Goal: Task Accomplishment & Management: Use online tool/utility

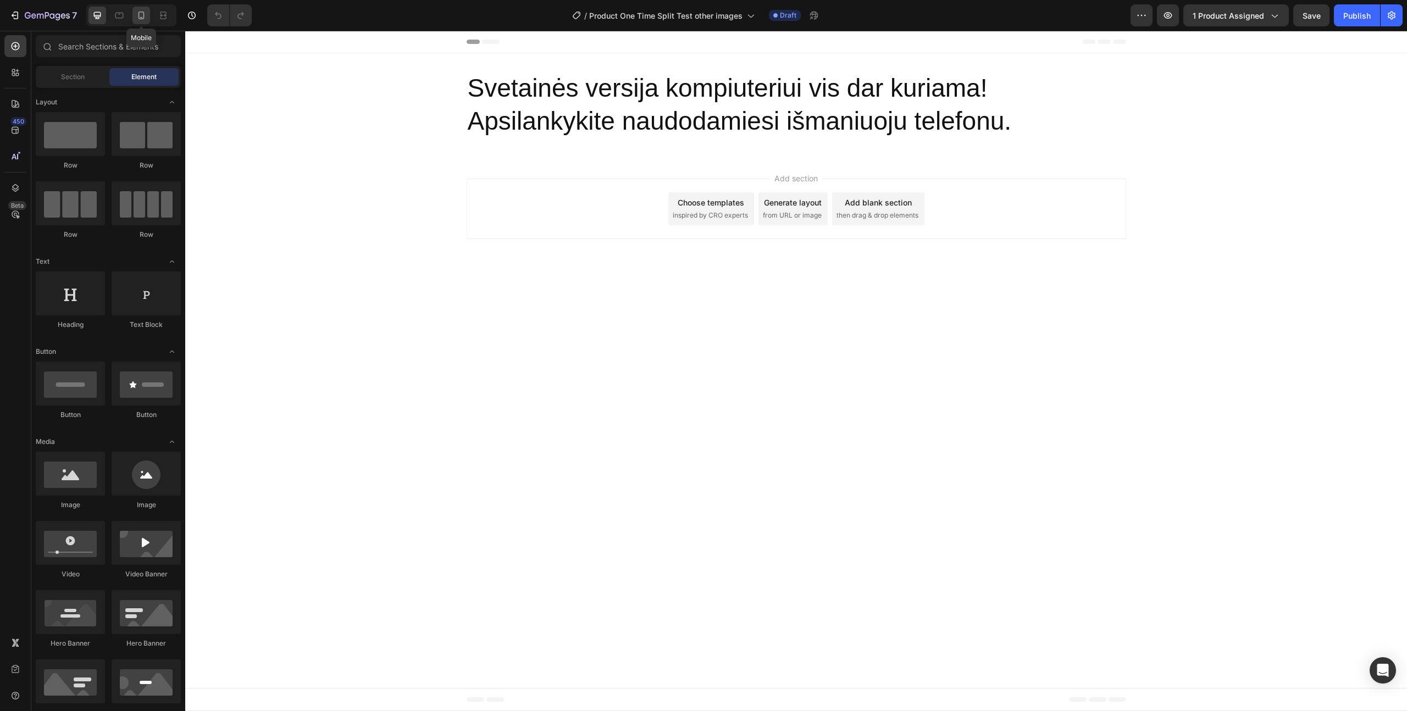
click at [142, 17] on icon at bounding box center [142, 16] width 6 height 8
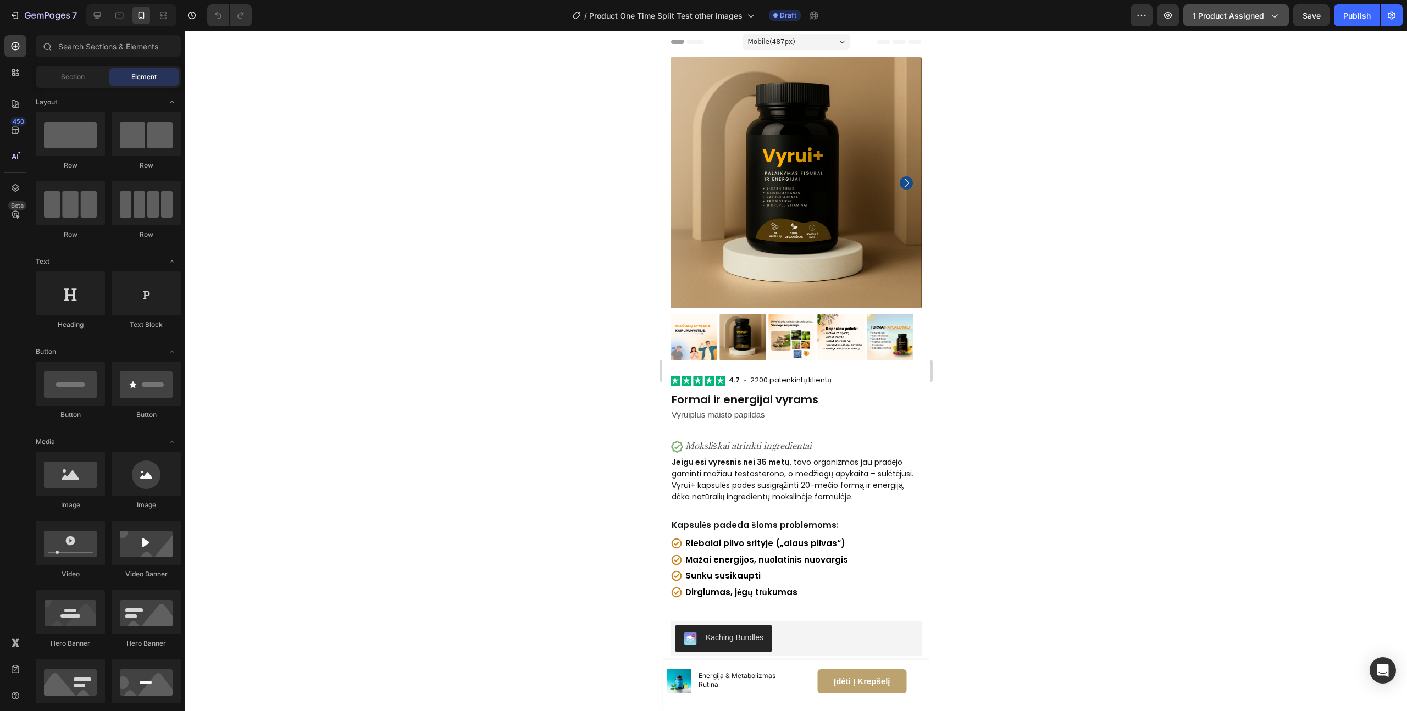
click at [1217, 21] on button "1 product assigned" at bounding box center [1237, 15] width 106 height 22
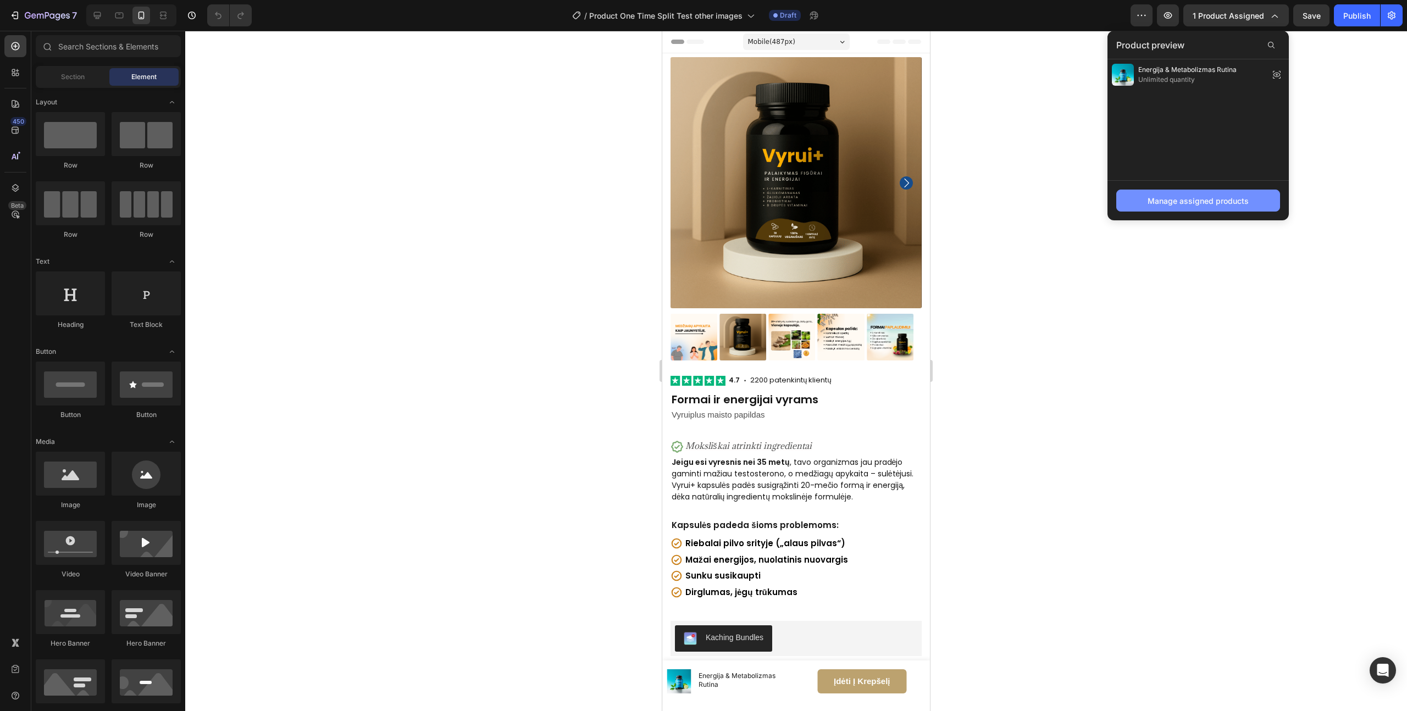
click at [1184, 207] on button "Manage assigned products" at bounding box center [1199, 201] width 164 height 22
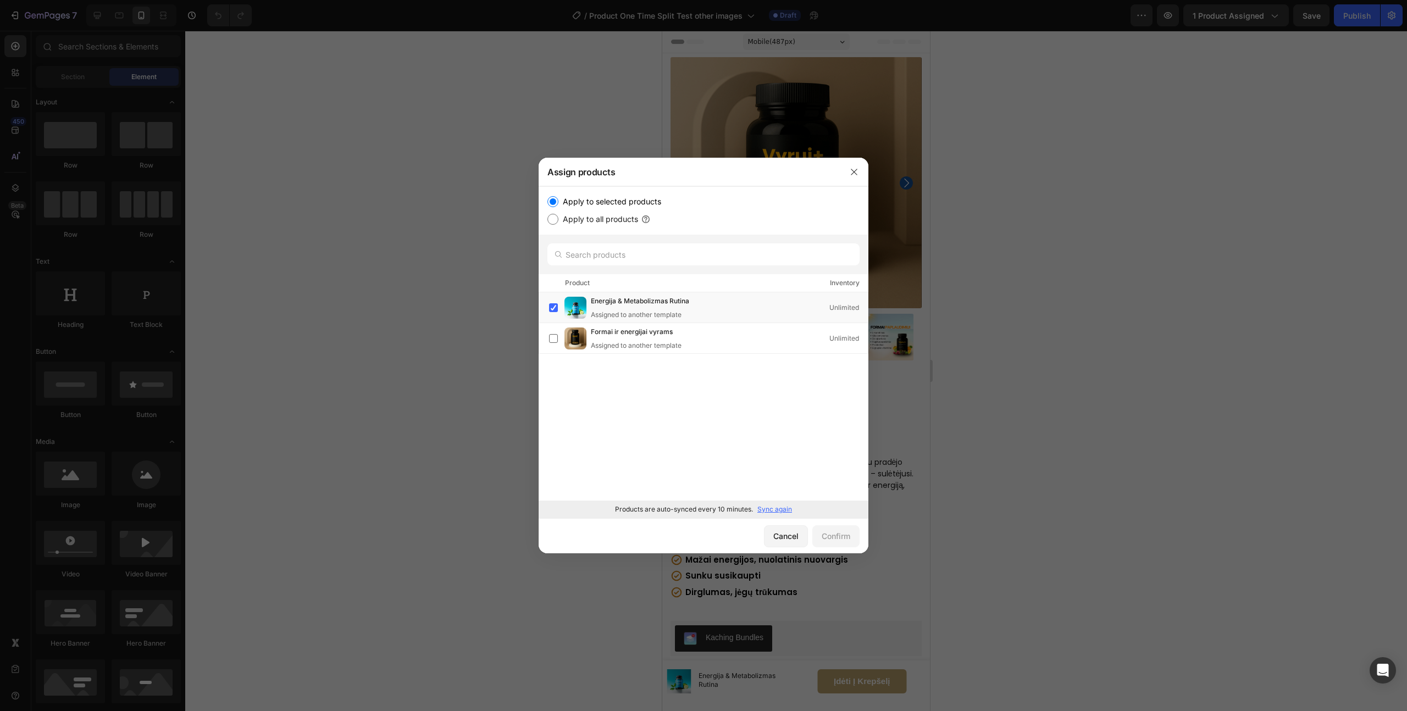
click at [779, 512] on p "Sync again" at bounding box center [775, 510] width 35 height 10
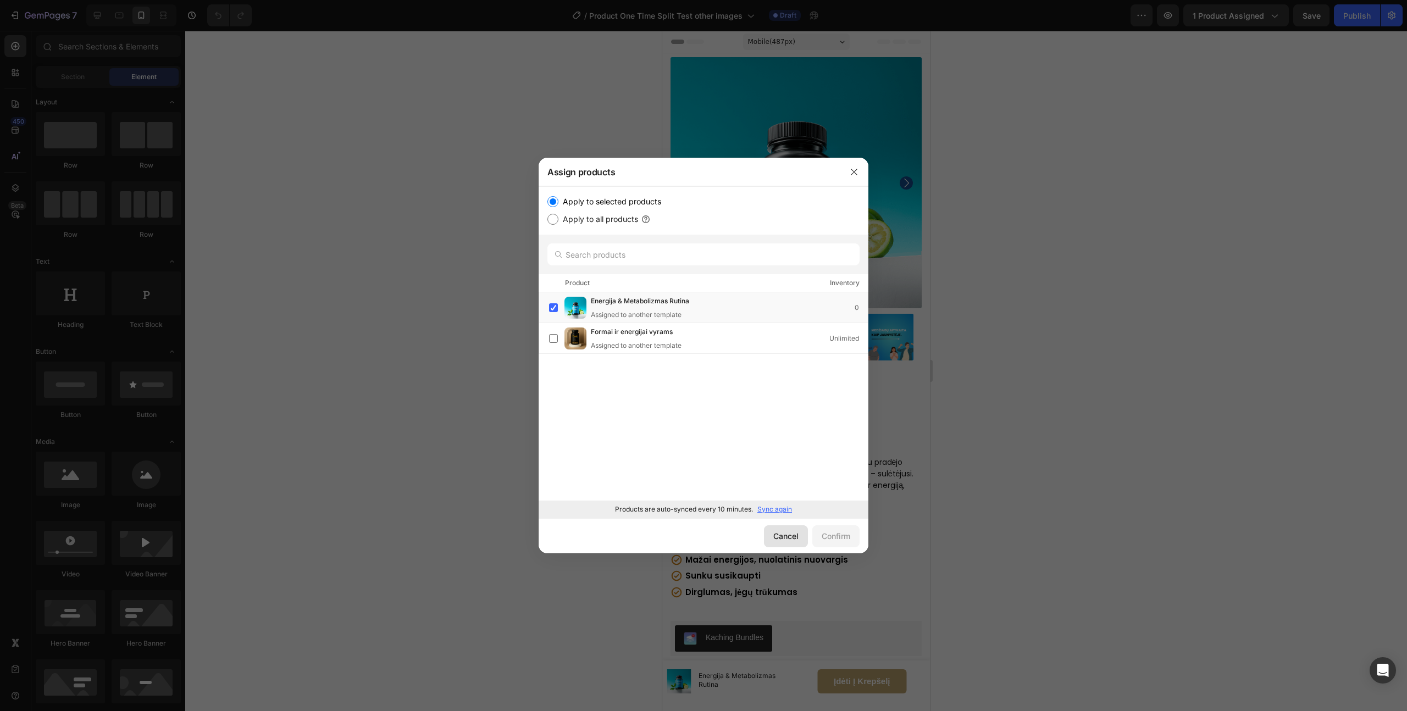
click at [785, 538] on div "Cancel" at bounding box center [786, 537] width 25 height 12
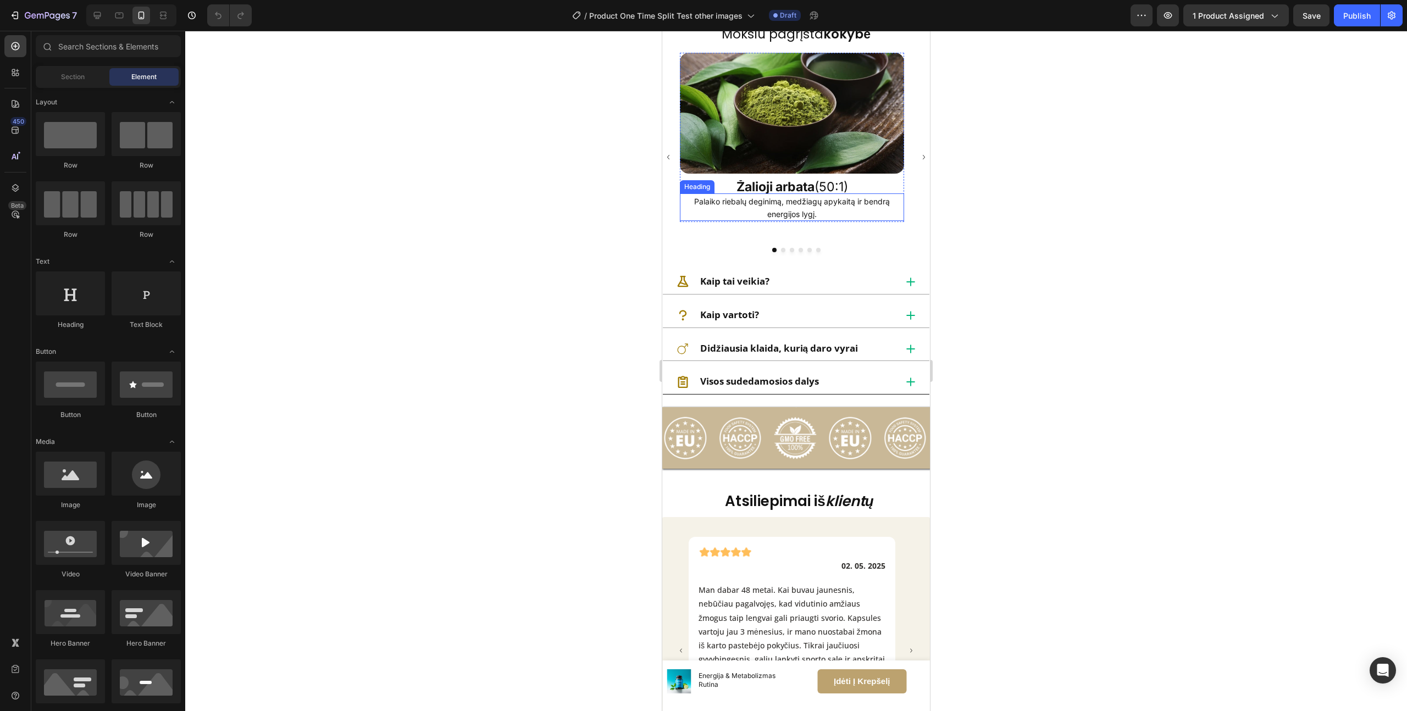
scroll to position [951, 0]
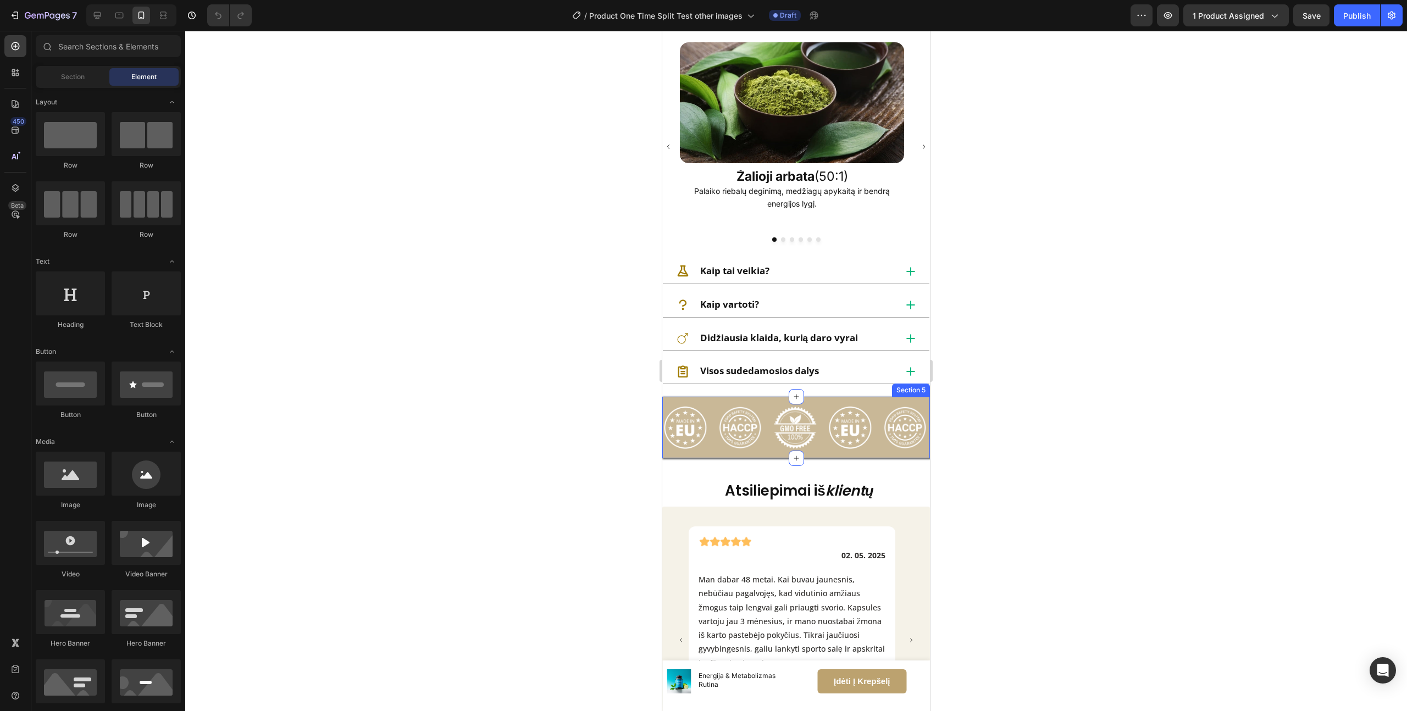
click at [778, 399] on div "Image Row Image Image Image Image Image Image Image Image Image Image Image Ima…" at bounding box center [797, 428] width 268 height 62
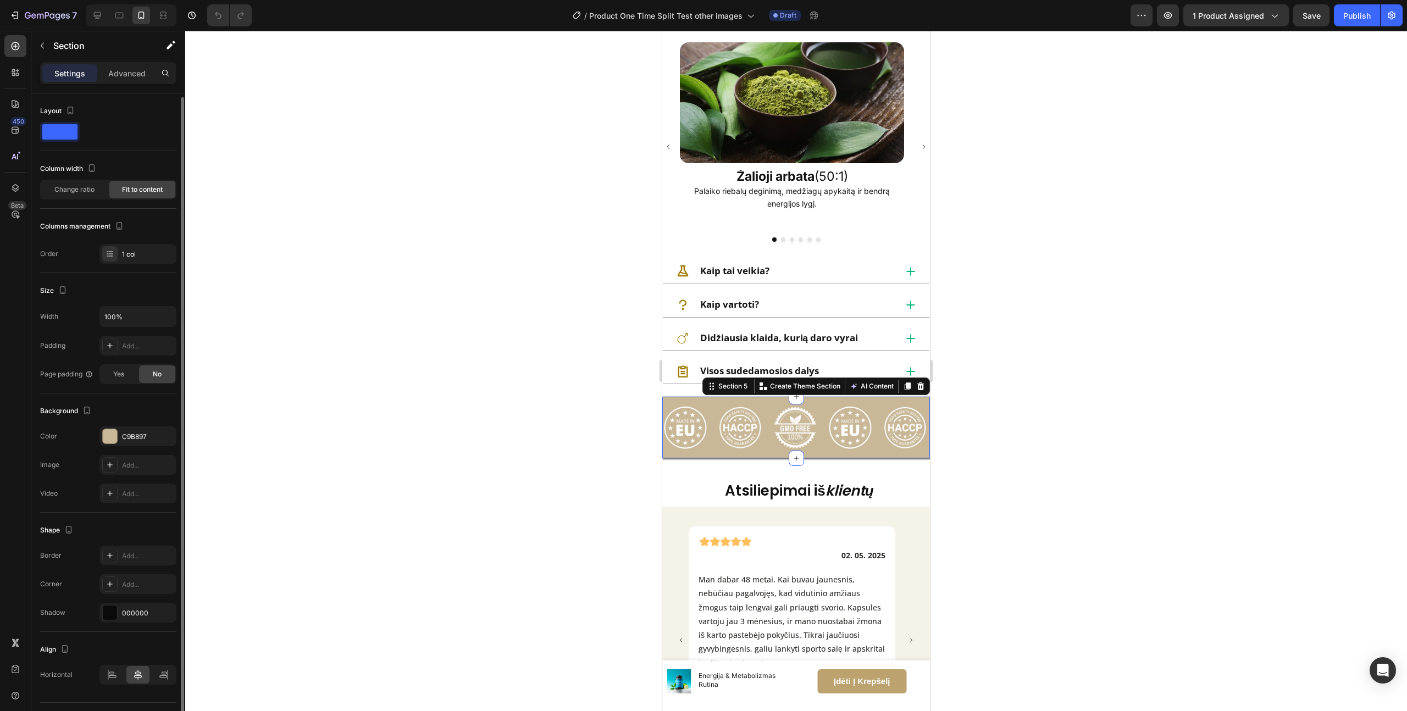
scroll to position [26, 0]
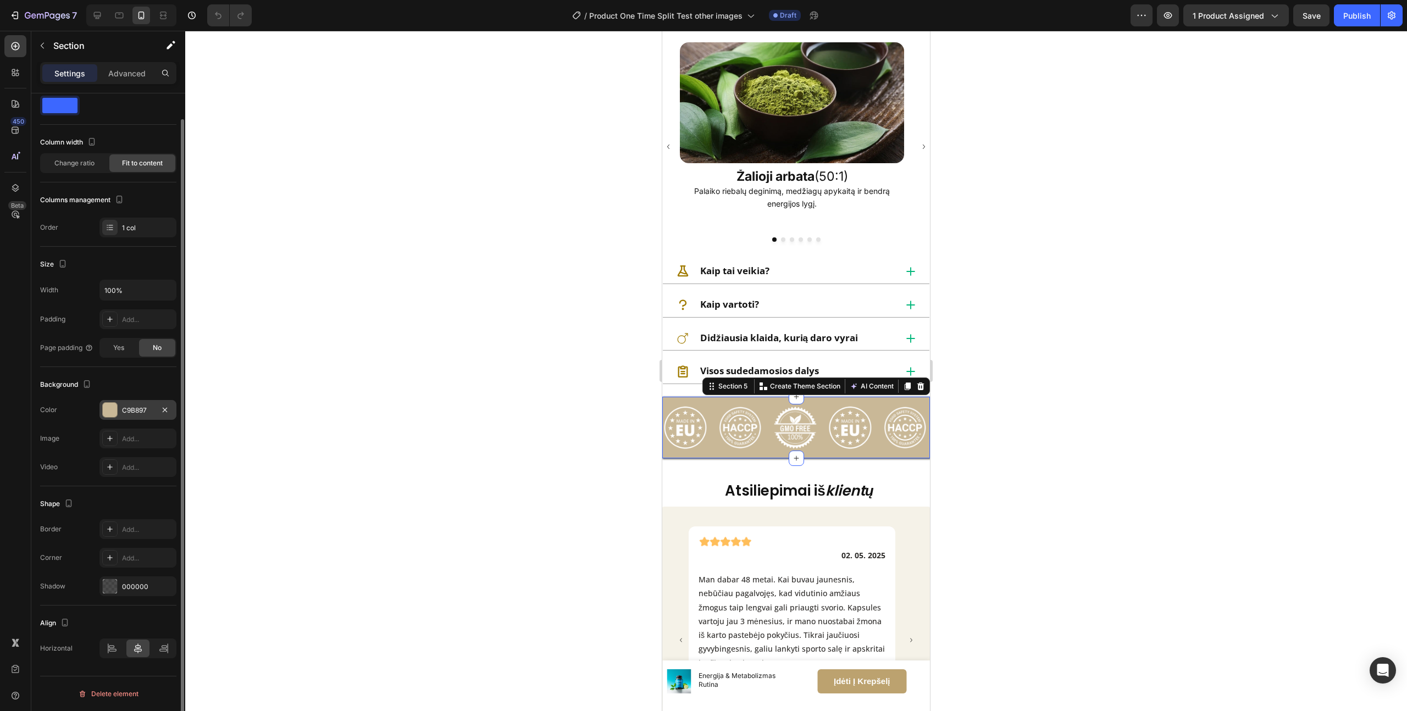
click at [113, 411] on div at bounding box center [110, 410] width 14 height 14
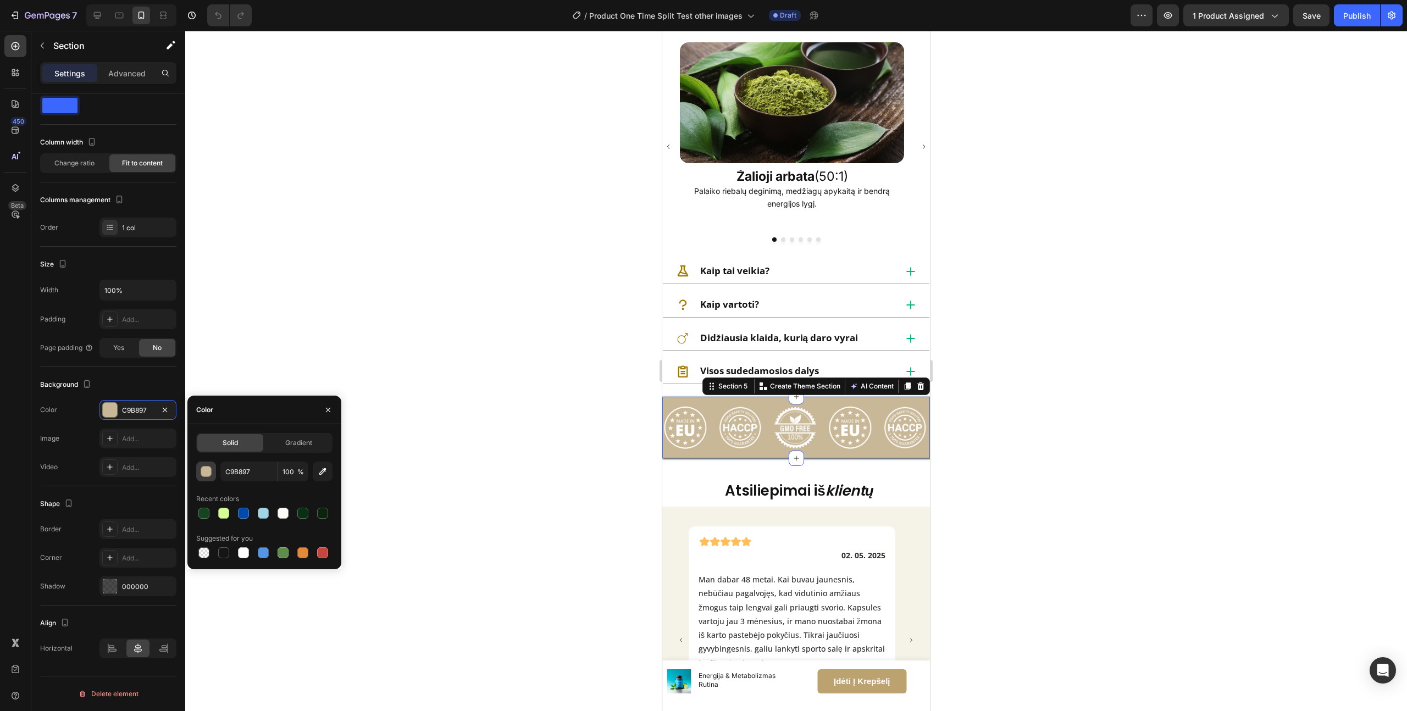
click at [209, 475] on div "button" at bounding box center [206, 472] width 11 height 11
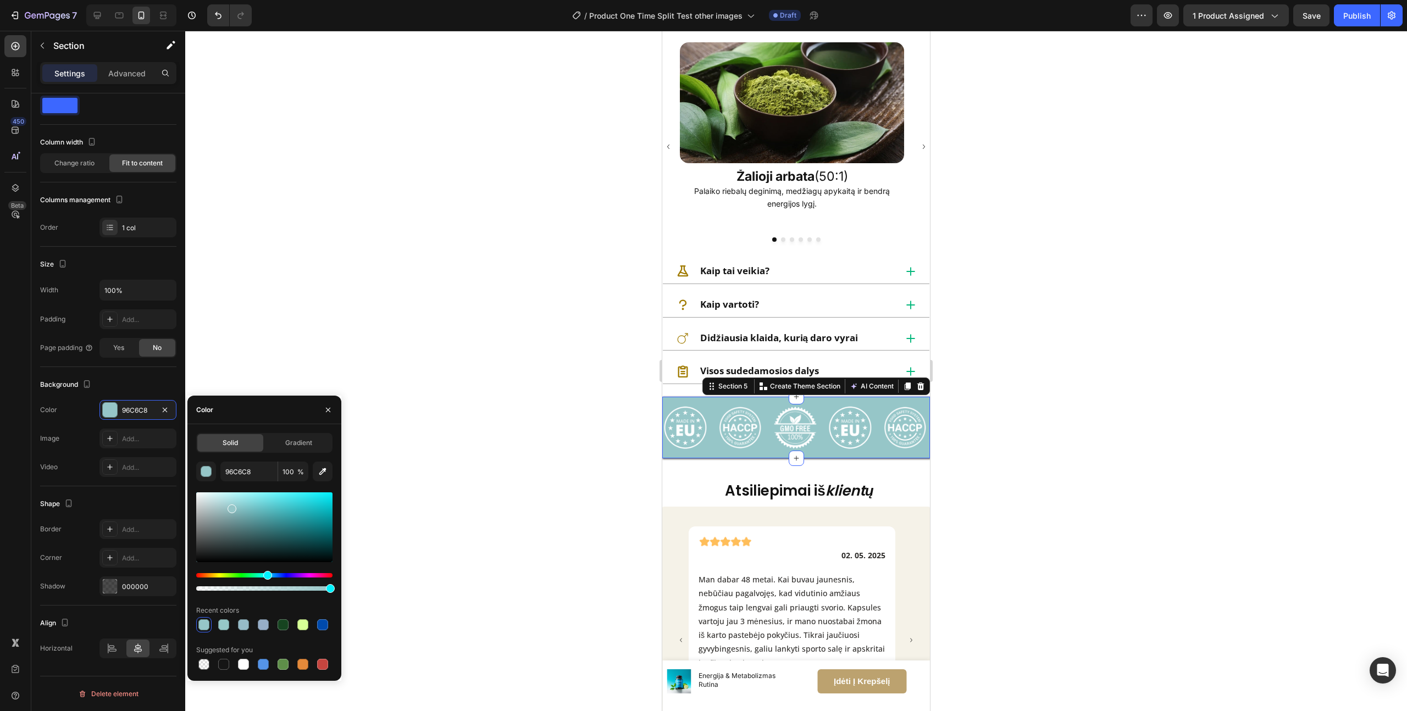
drag, startPoint x: 248, startPoint y: 582, endPoint x: 266, endPoint y: 597, distance: 23.1
click at [266, 597] on div "96C6C8 100 % Recent colors Suggested for you" at bounding box center [264, 567] width 136 height 211
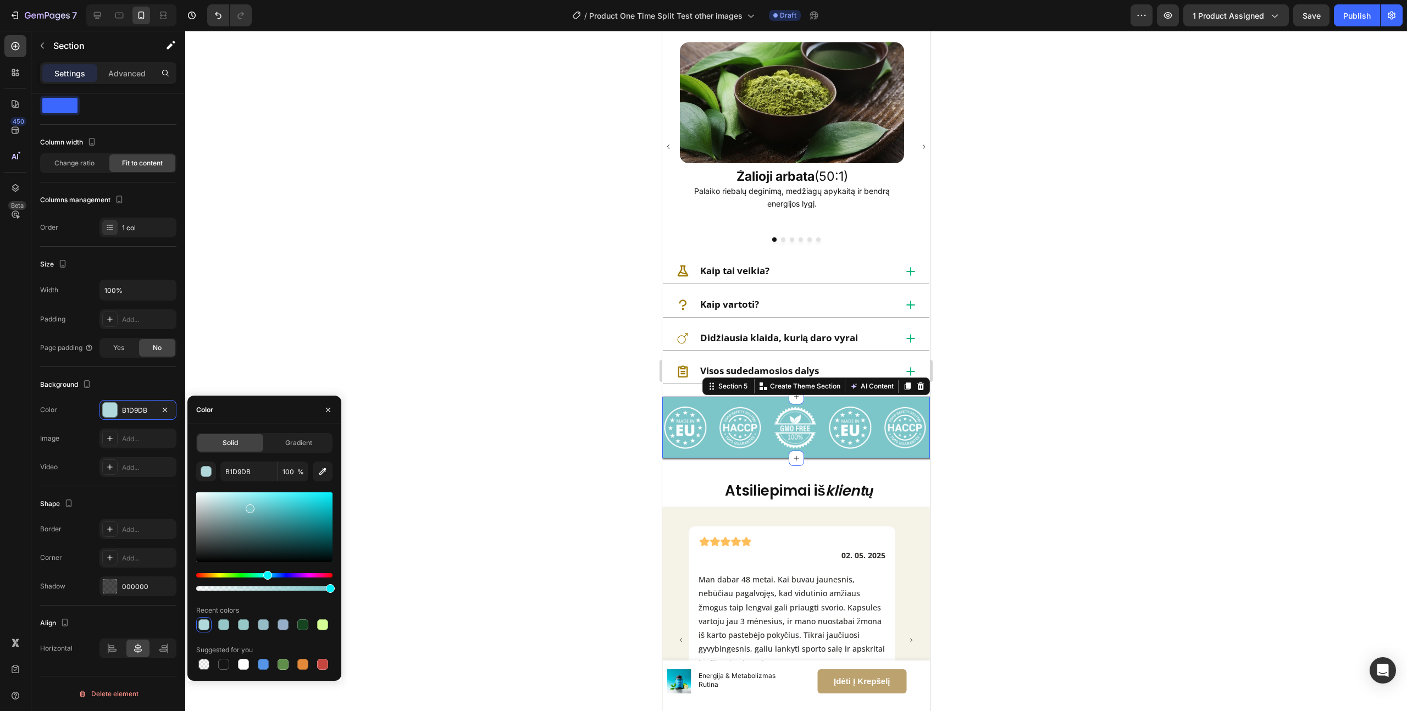
drag, startPoint x: 224, startPoint y: 497, endPoint x: 249, endPoint y: 507, distance: 26.6
click at [249, 507] on div at bounding box center [264, 528] width 136 height 70
type input "7CBBC9"
click at [269, 576] on div "Hue" at bounding box center [270, 575] width 9 height 9
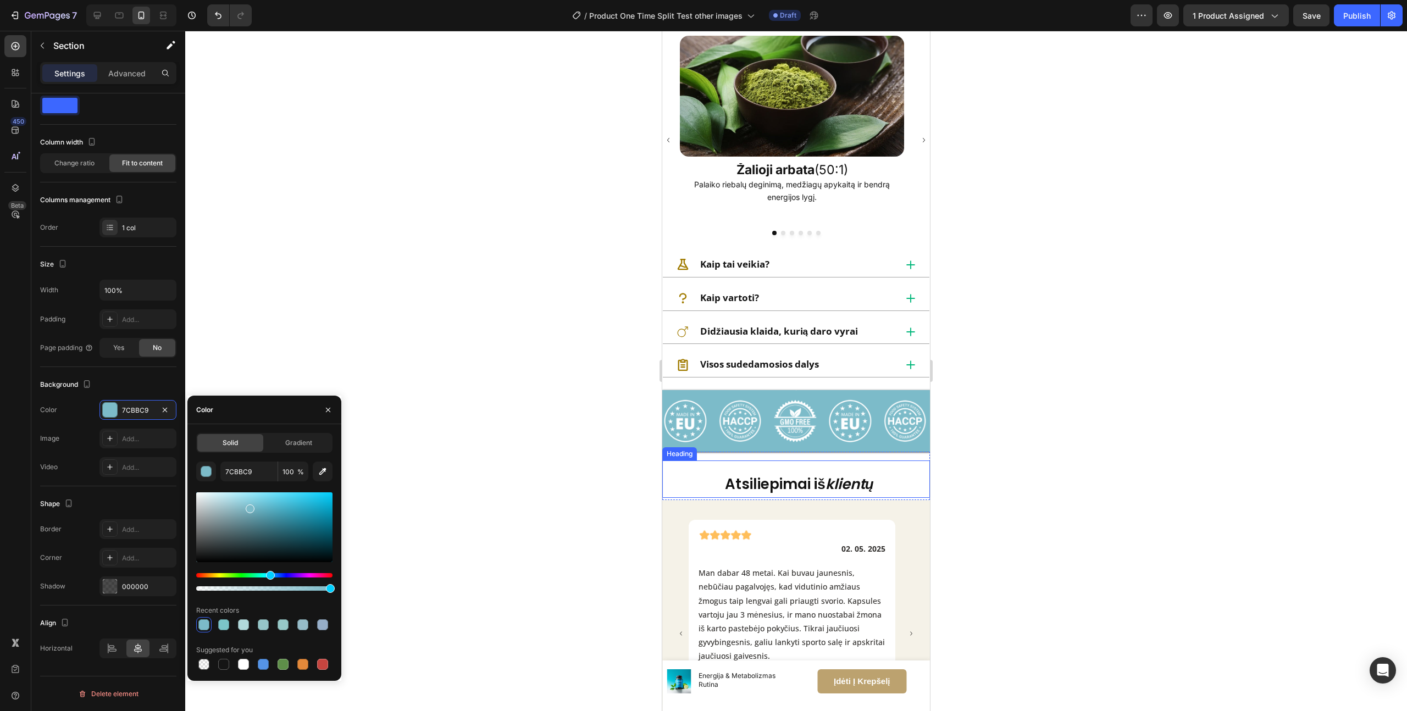
scroll to position [1035, 0]
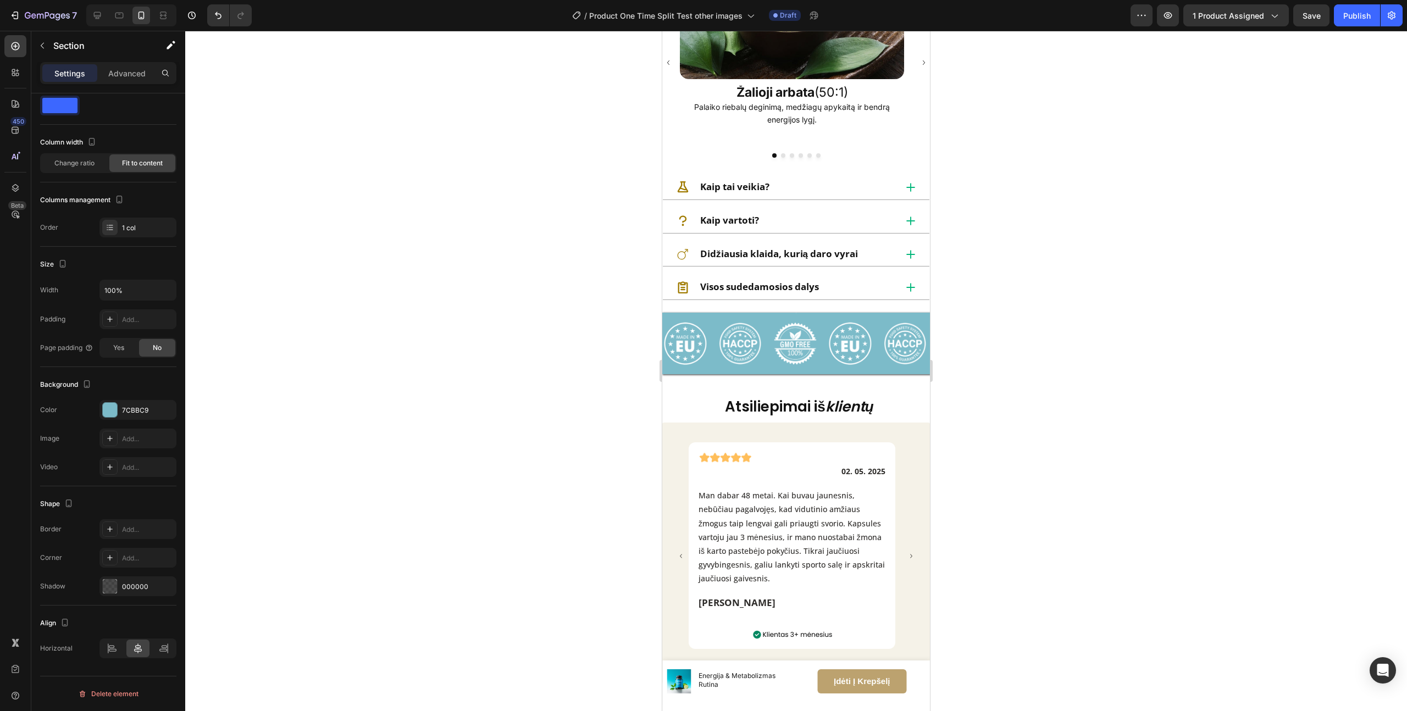
click at [705, 318] on div "Image Row Image Image Image Image Image Image Image Image Image Image Image Ima…" at bounding box center [797, 344] width 268 height 62
click at [744, 316] on div "Image Row Image Image Image Image Image Image Image Image Image Image Image Ima…" at bounding box center [797, 344] width 268 height 62
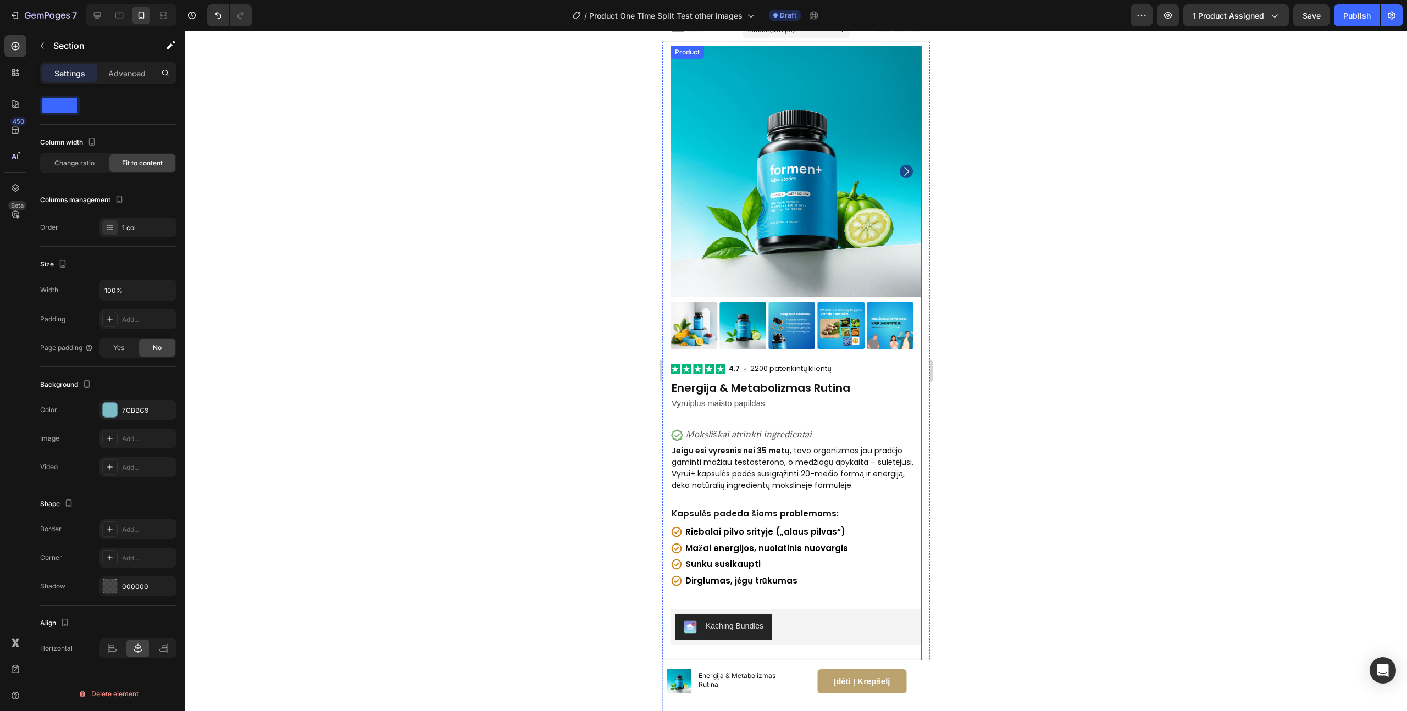
scroll to position [0, 0]
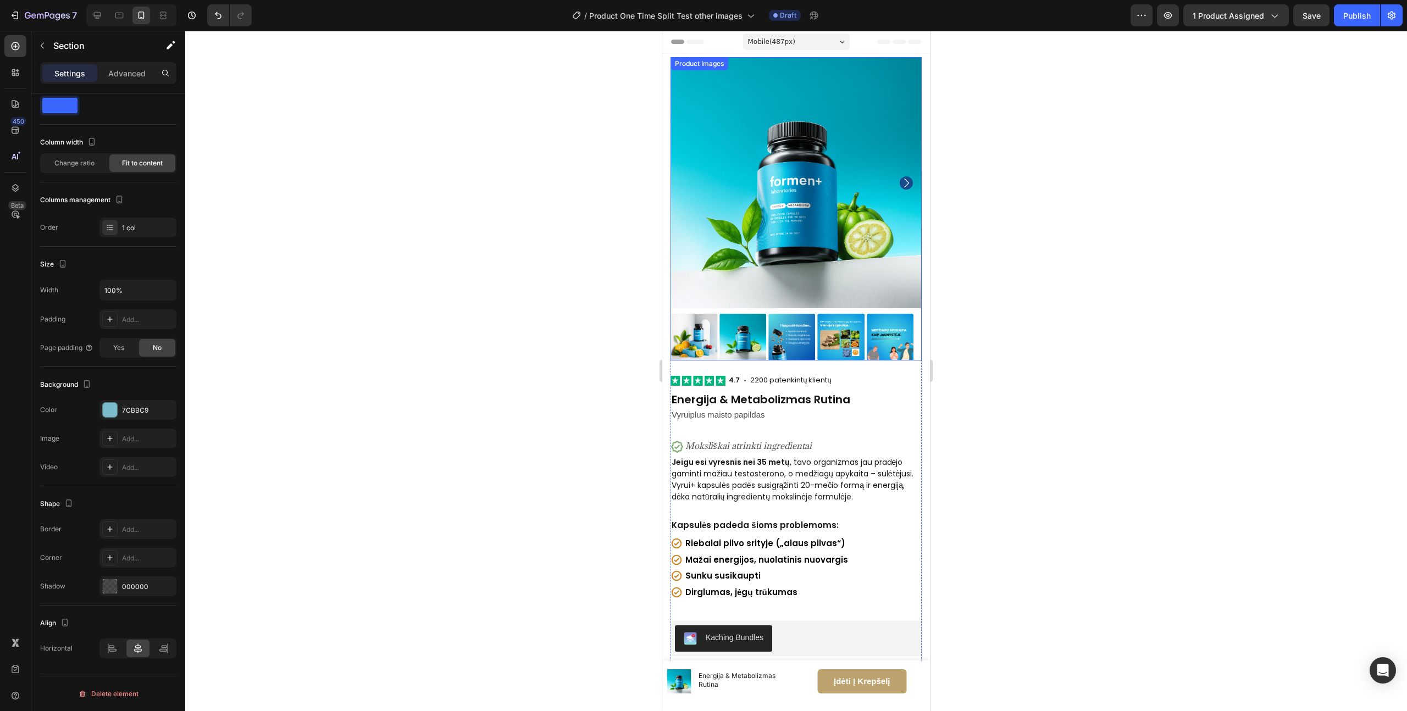
click at [900, 180] on icon "Carousel Next Arrow" at bounding box center [906, 182] width 13 height 13
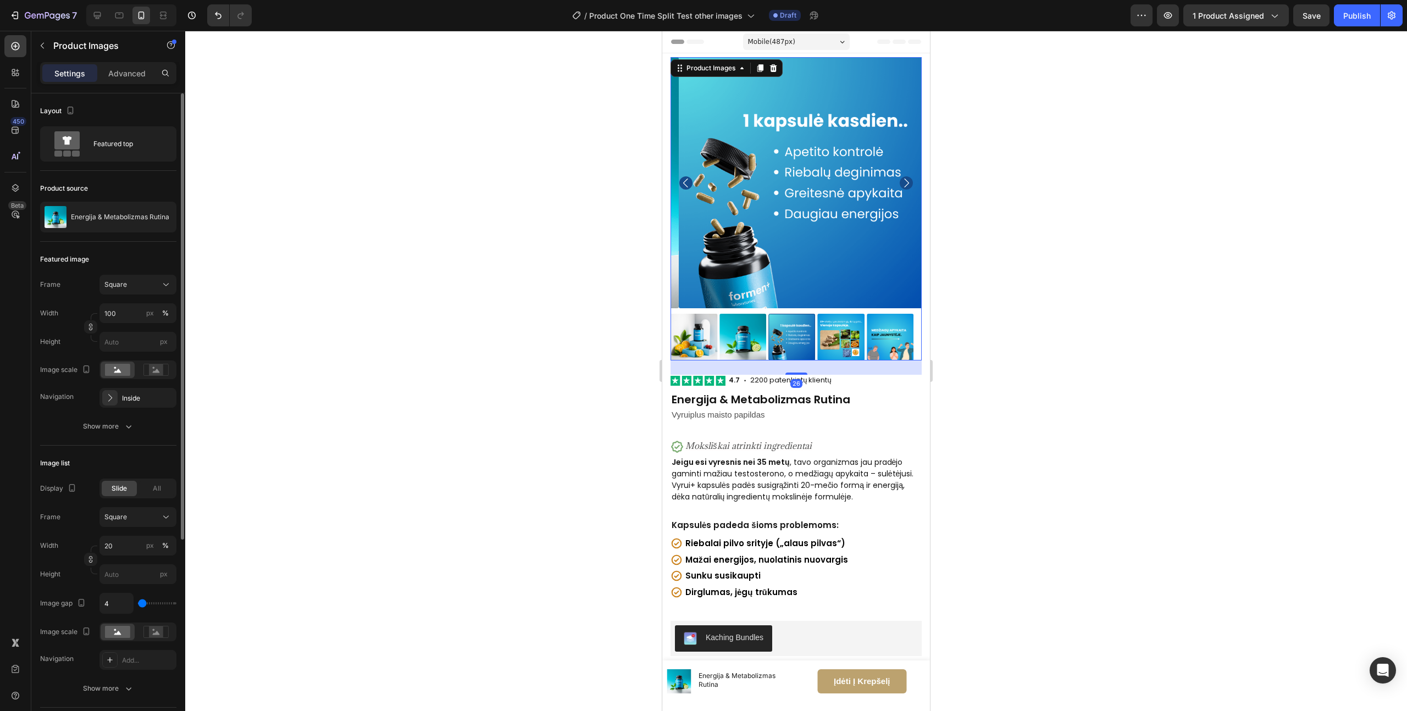
click at [900, 180] on icon "Carousel Next Arrow" at bounding box center [906, 182] width 13 height 13
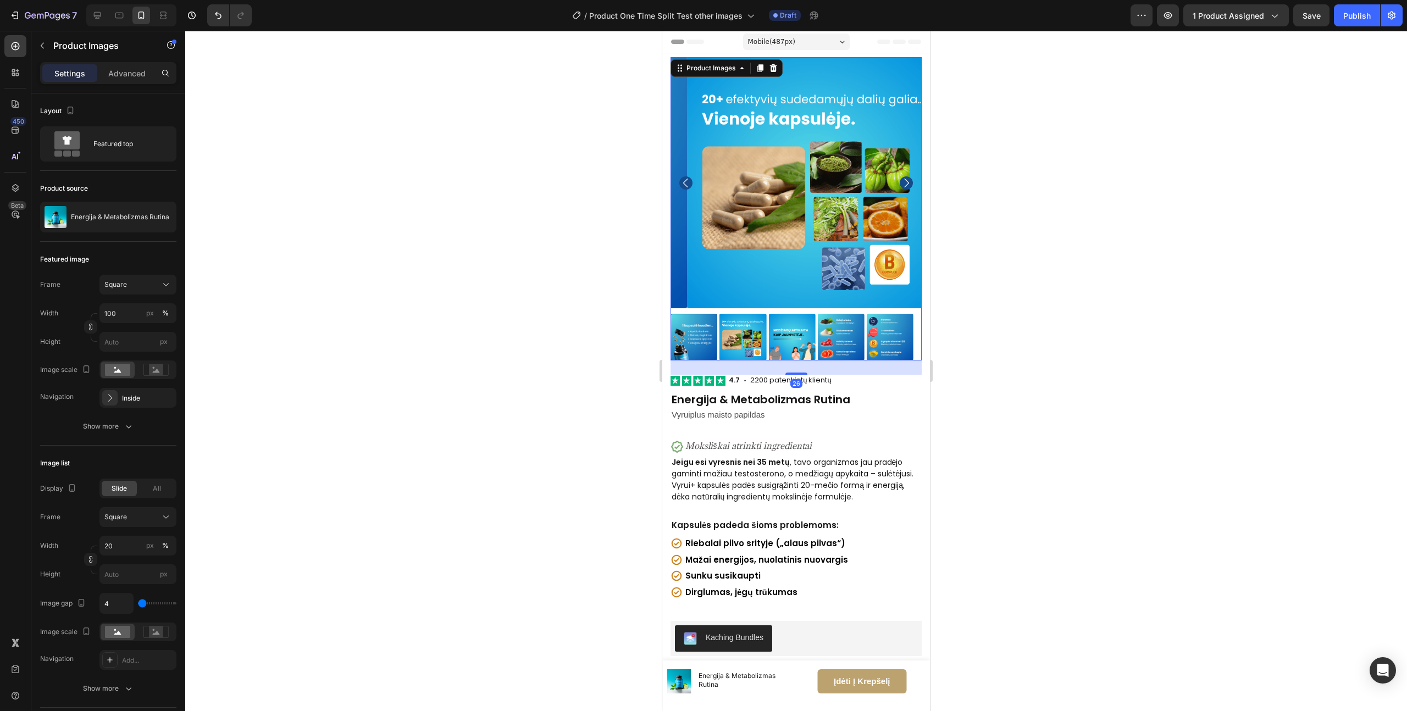
click at [900, 180] on icon "Carousel Next Arrow" at bounding box center [906, 182] width 13 height 13
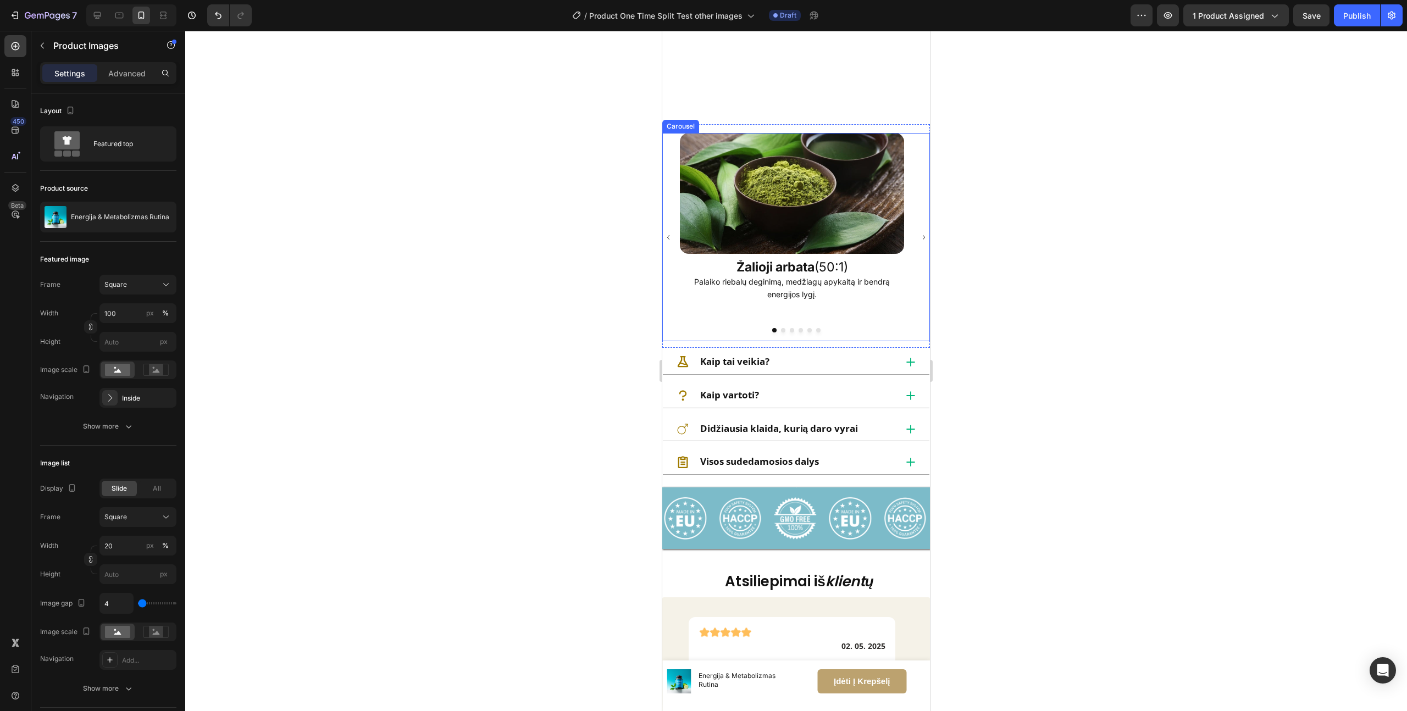
scroll to position [1044, 0]
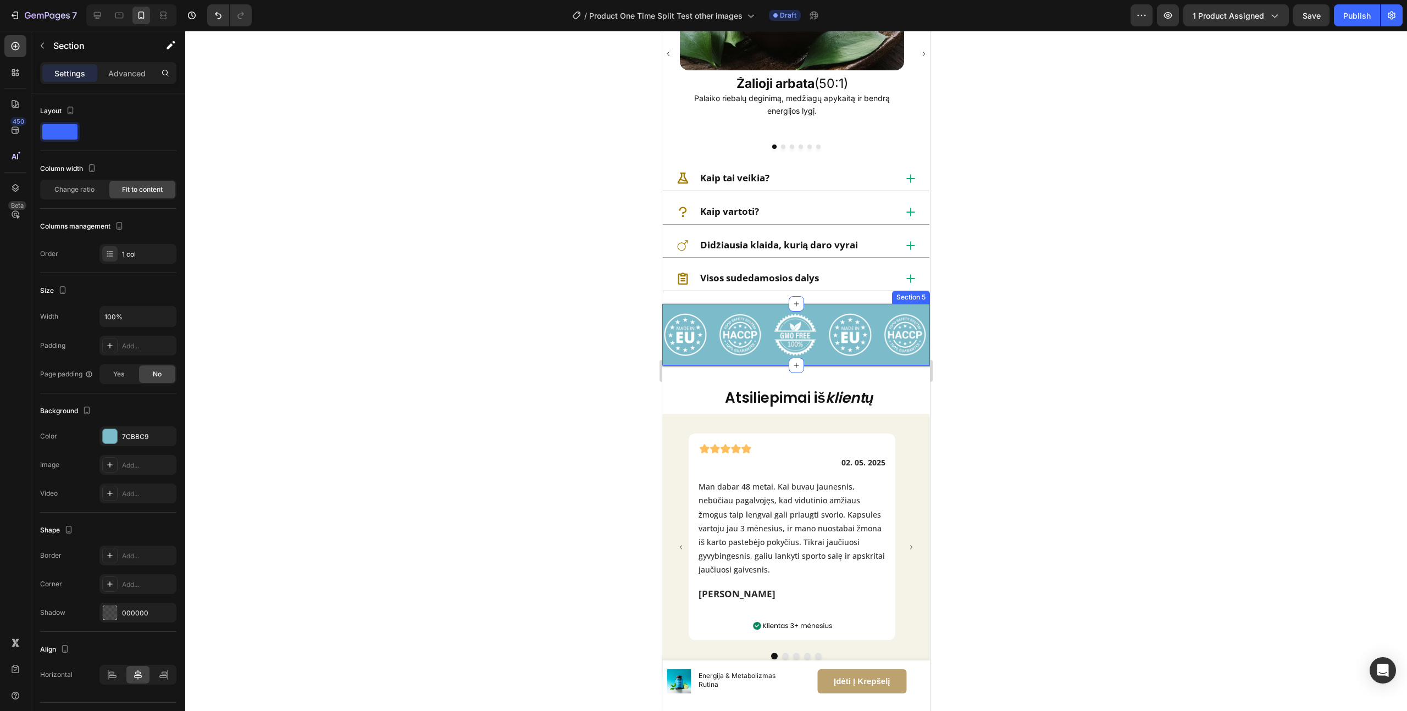
click at [772, 312] on div "Image Row Image Image Image Image Image Image Image Image Image Image Image Ima…" at bounding box center [797, 335] width 268 height 62
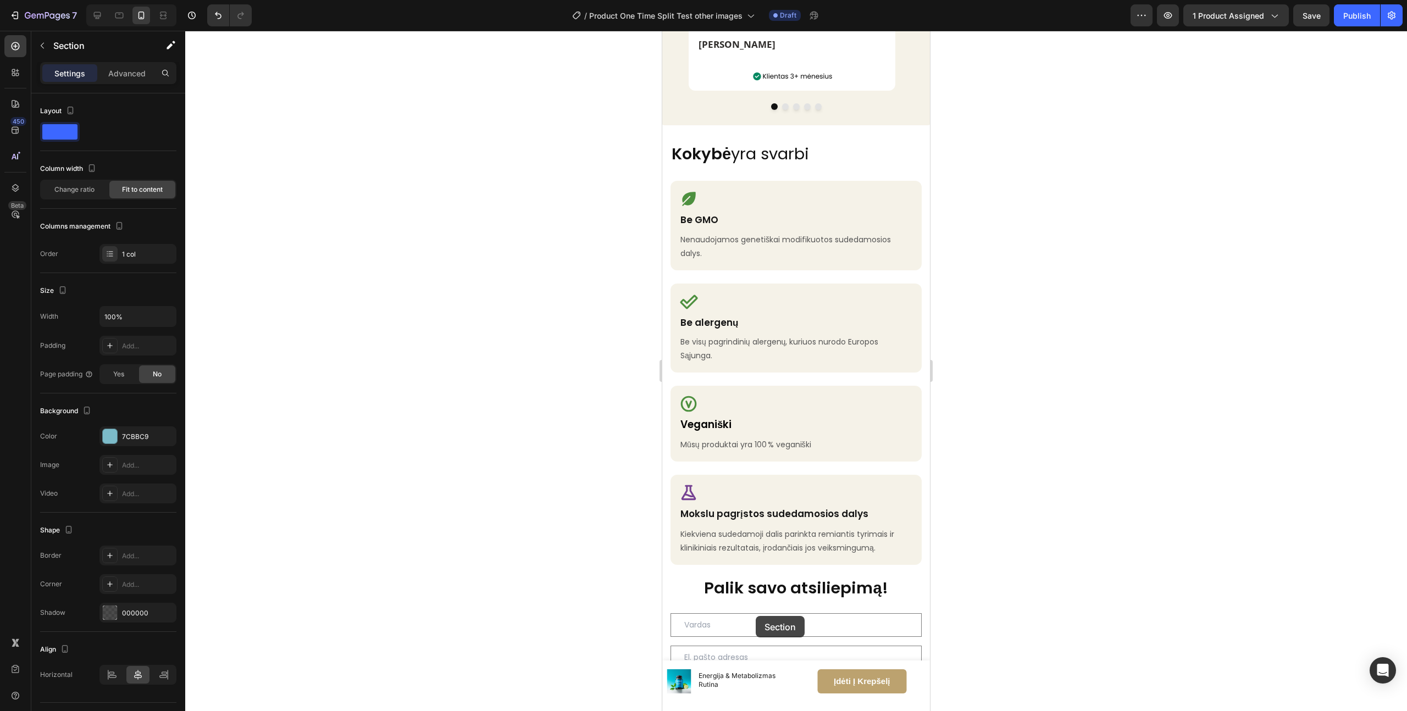
scroll to position [1859, 0]
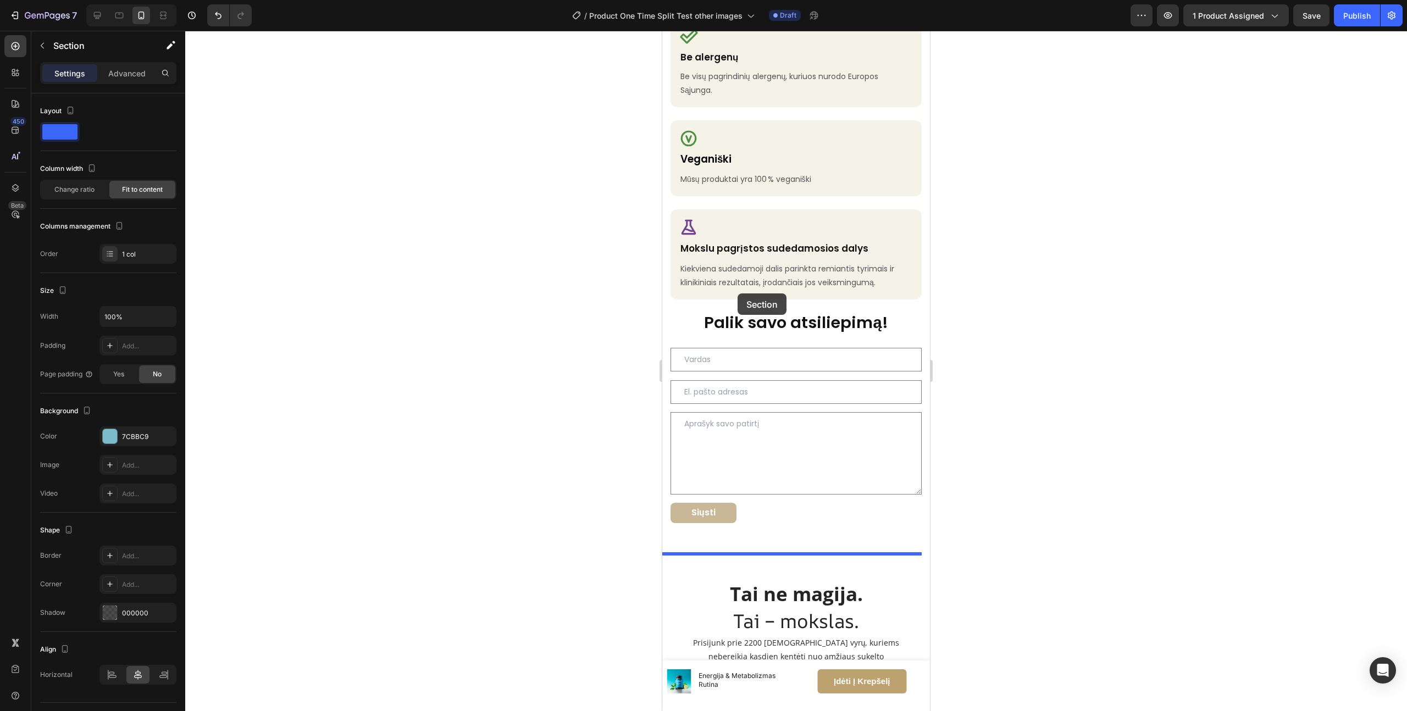
drag, startPoint x: 730, startPoint y: 294, endPoint x: 738, endPoint y: 294, distance: 7.7
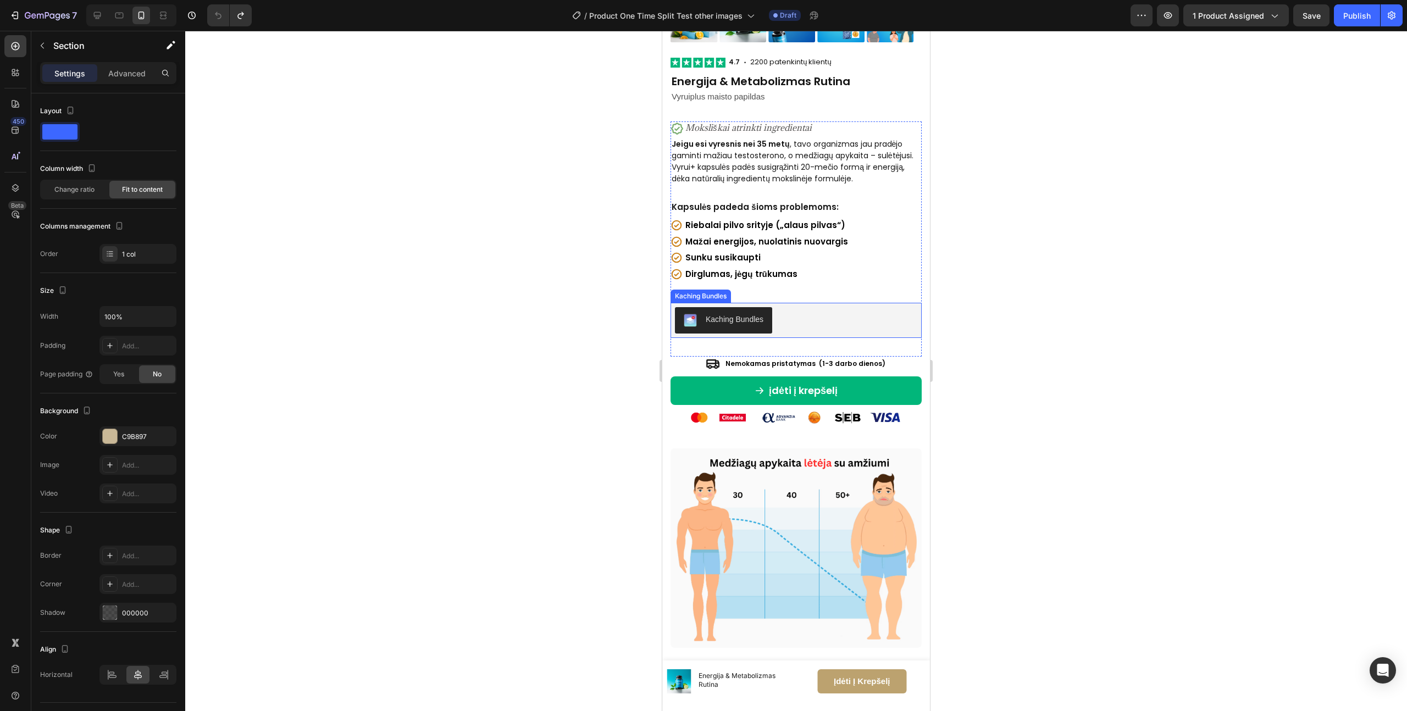
scroll to position [0, 0]
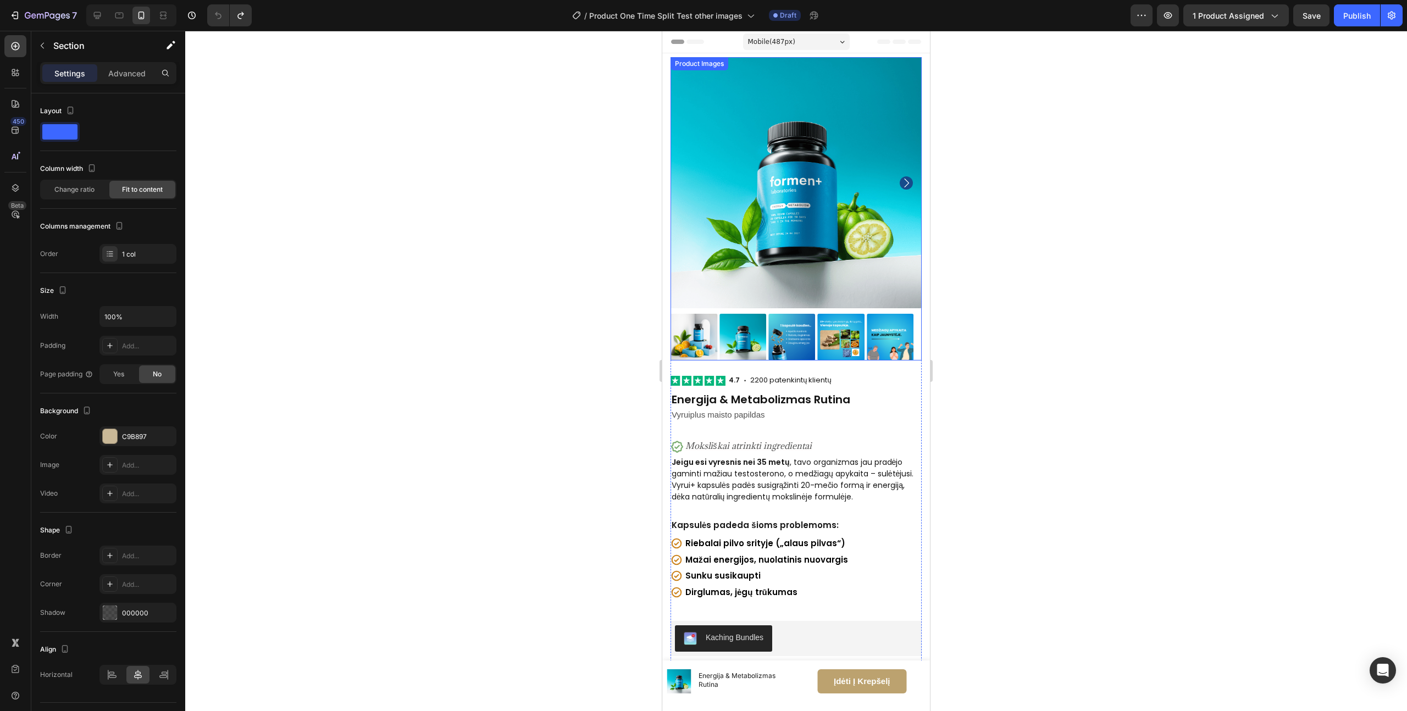
click at [900, 178] on icon "Carousel Next Arrow" at bounding box center [906, 182] width 13 height 13
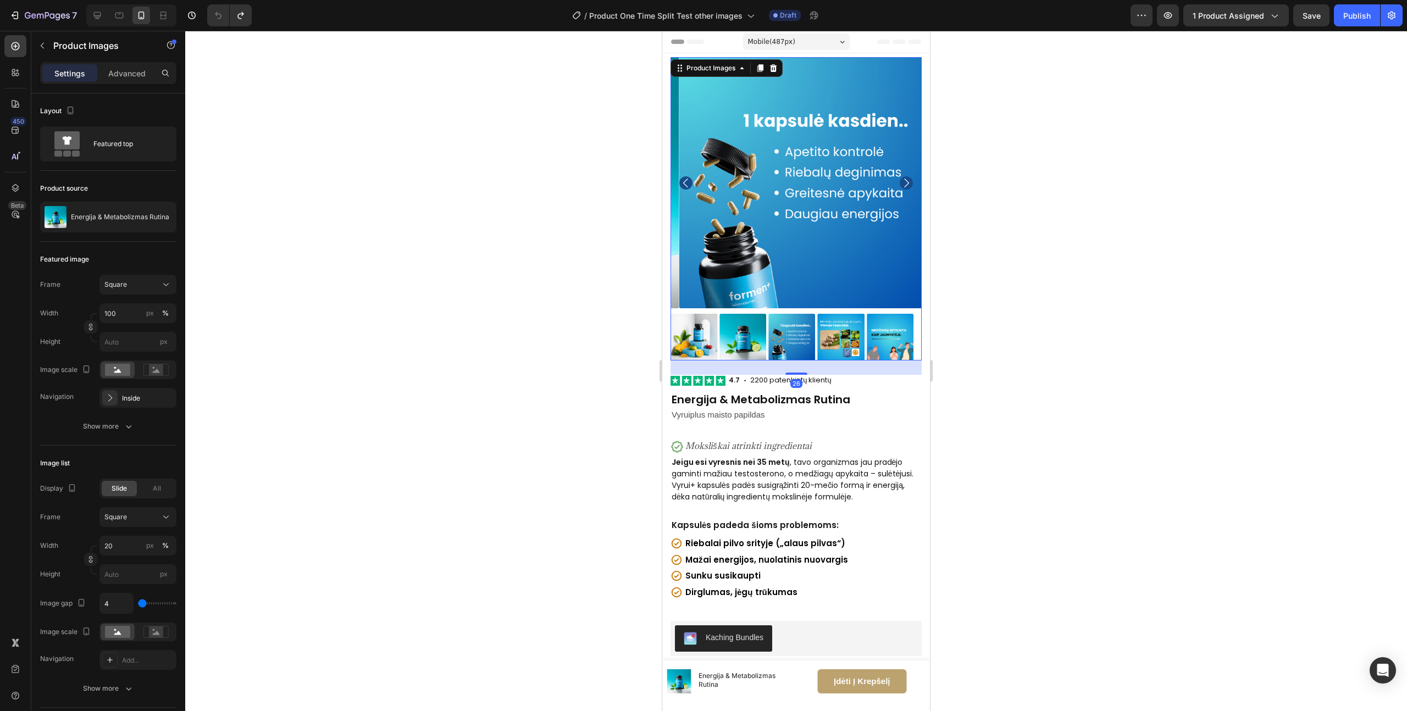
click at [900, 178] on icon "Carousel Next Arrow" at bounding box center [906, 182] width 13 height 13
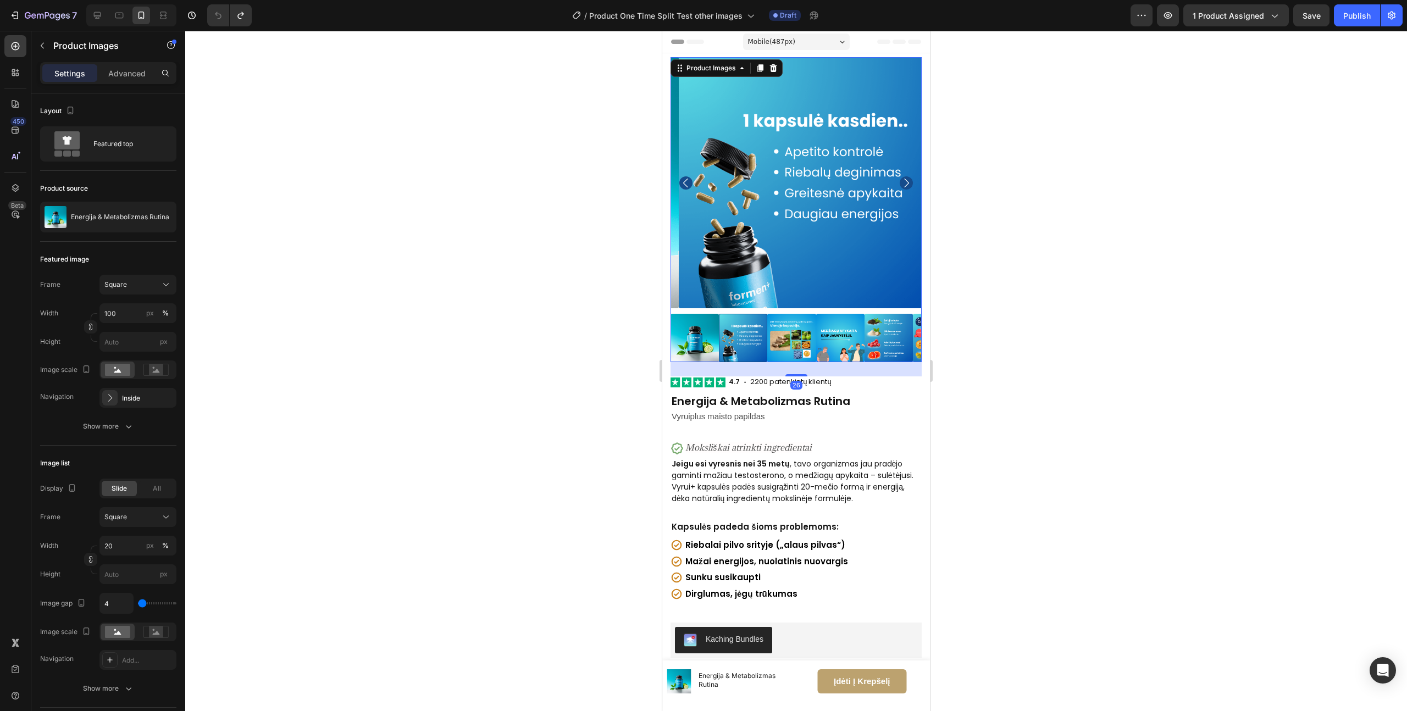
click at [900, 177] on icon "Carousel Next Arrow" at bounding box center [906, 182] width 13 height 13
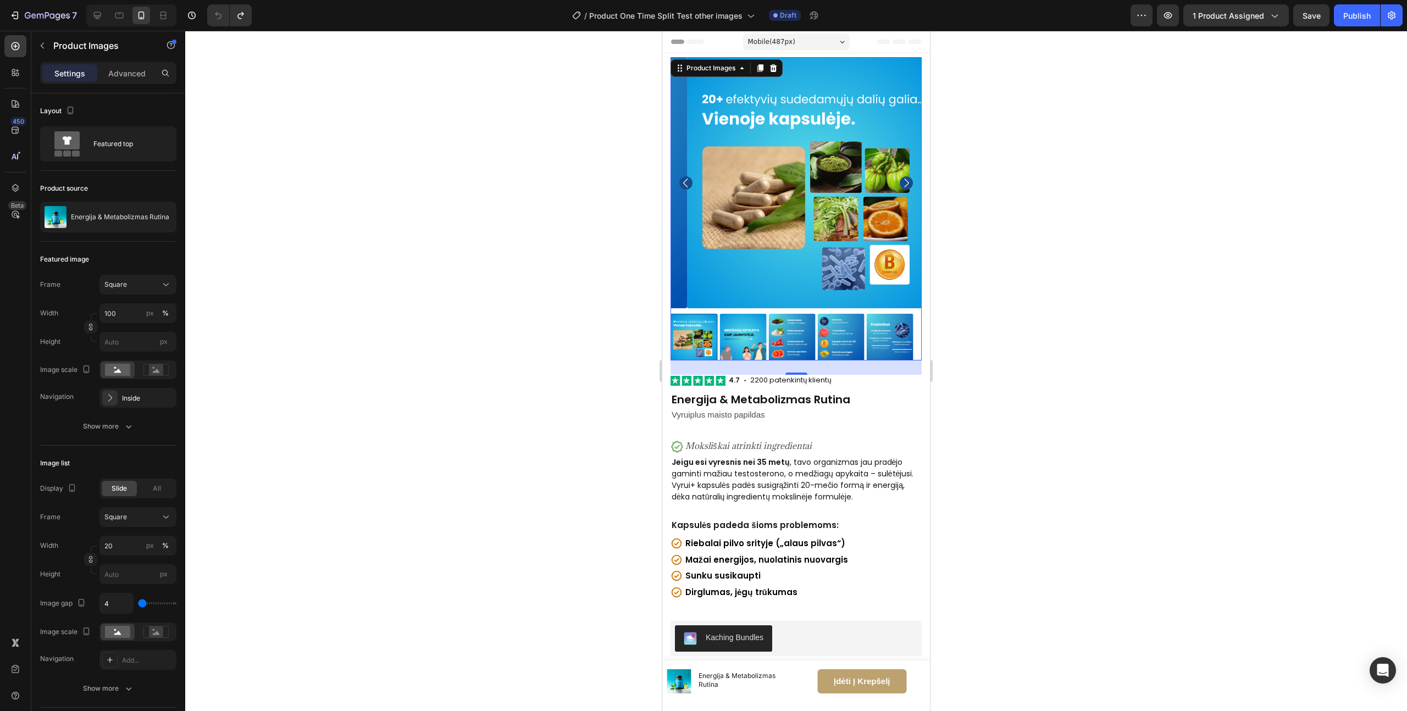
click at [900, 176] on icon "Carousel Next Arrow" at bounding box center [906, 182] width 13 height 13
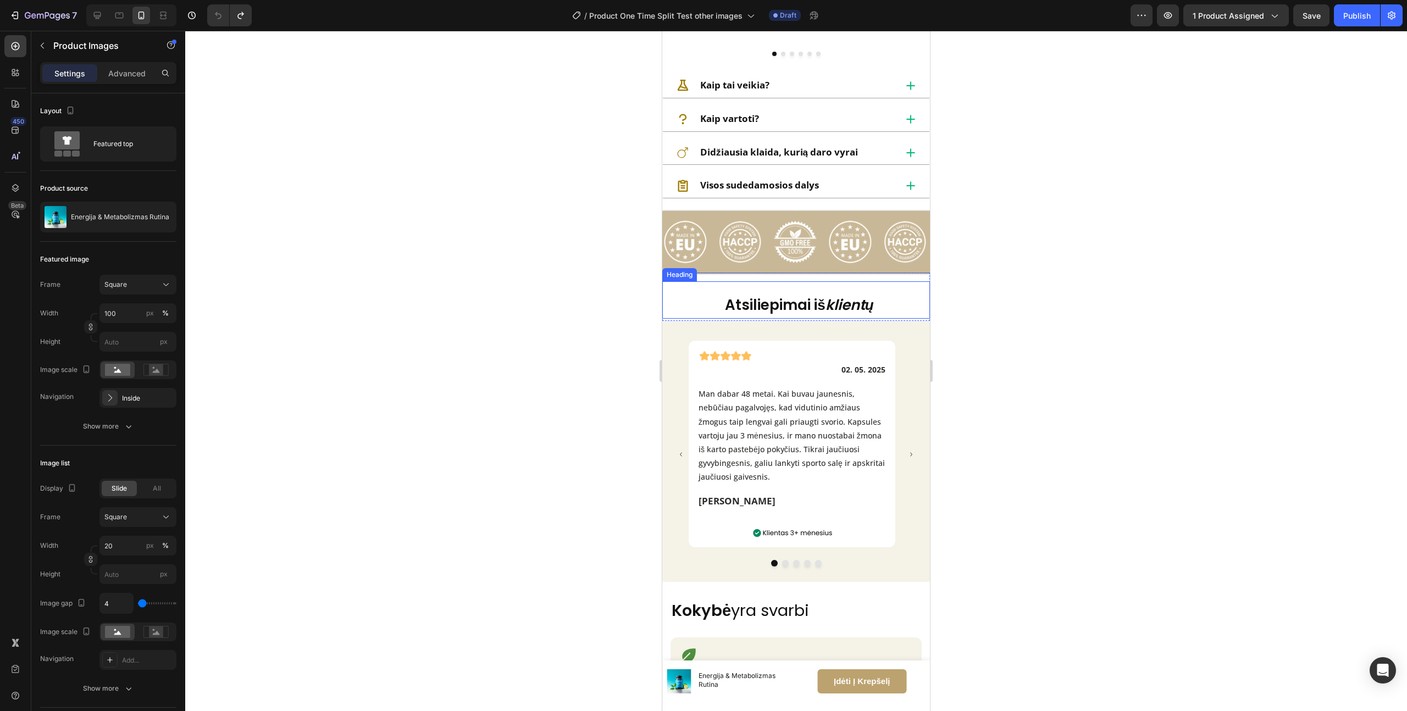
scroll to position [1046, 0]
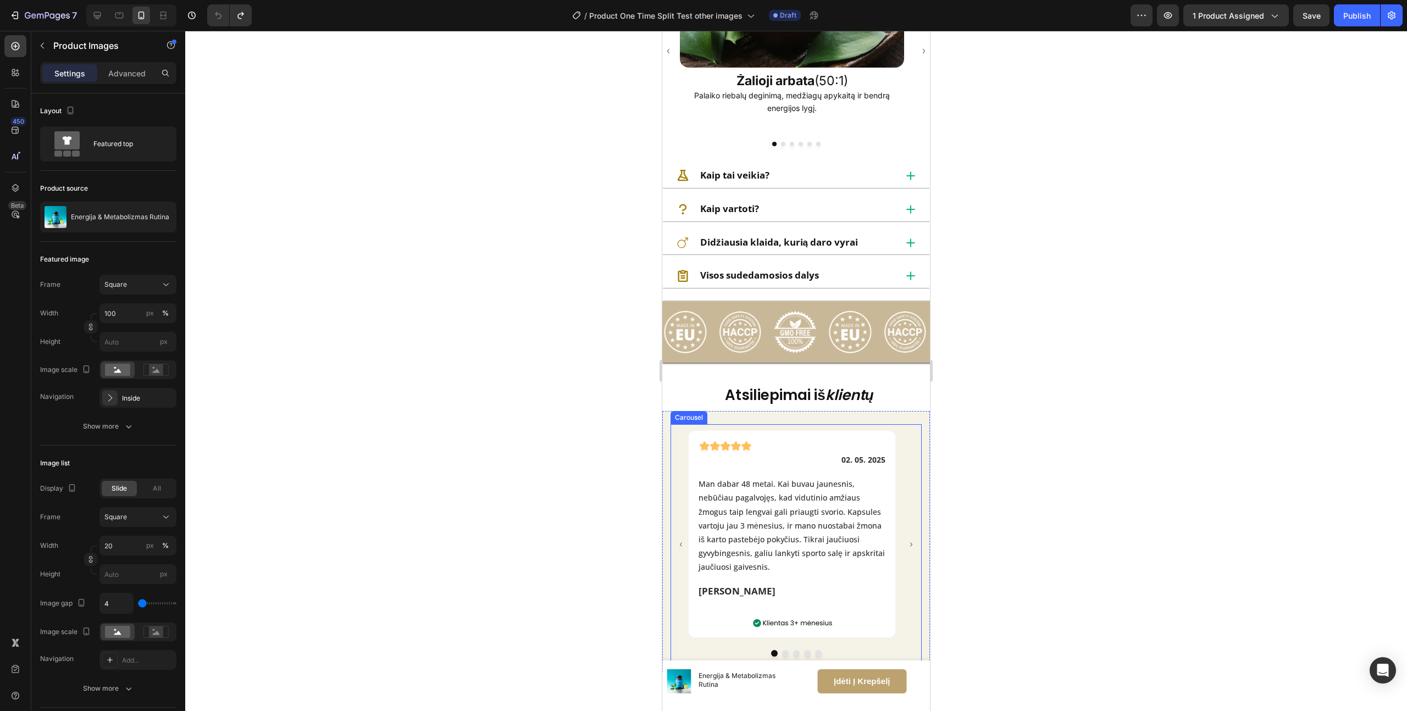
click at [908, 544] on icon "Carousel Next Arrow" at bounding box center [912, 545] width 8 height 8
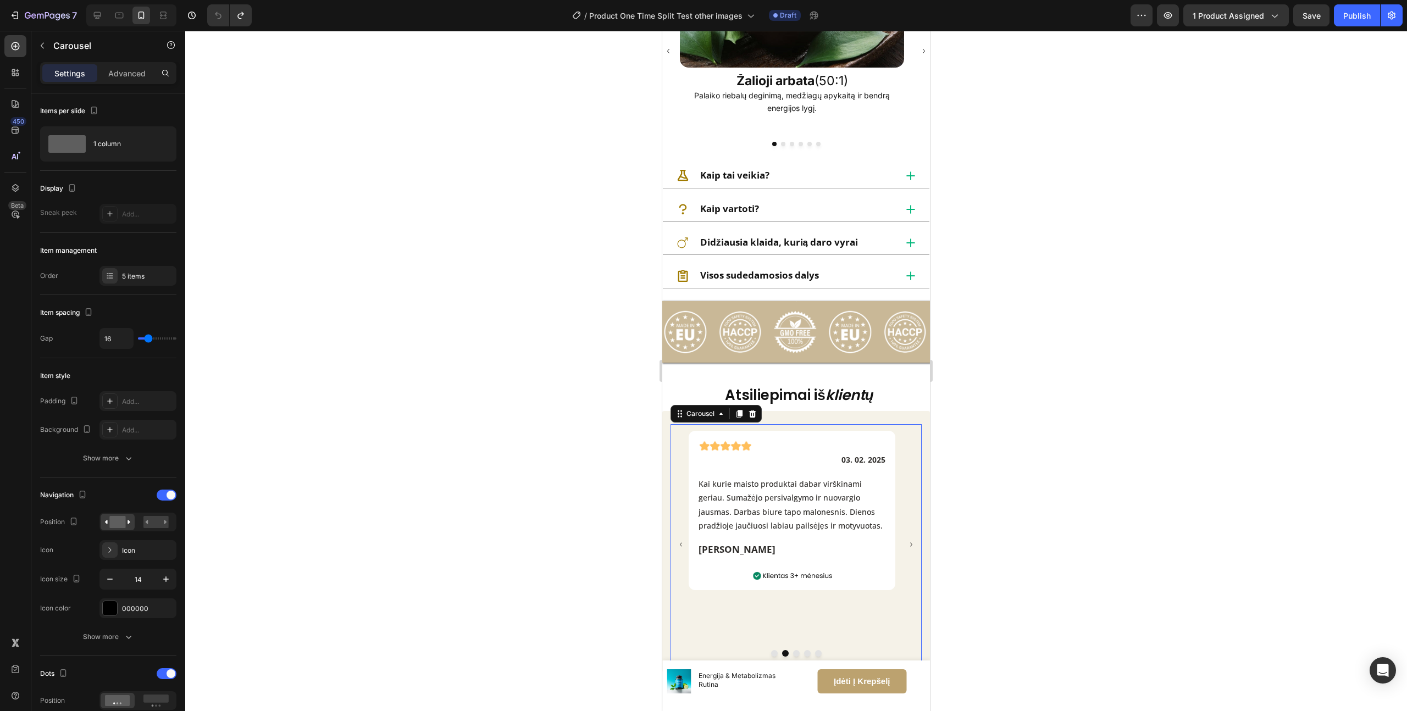
click at [908, 544] on icon "Carousel Next Arrow" at bounding box center [912, 545] width 8 height 8
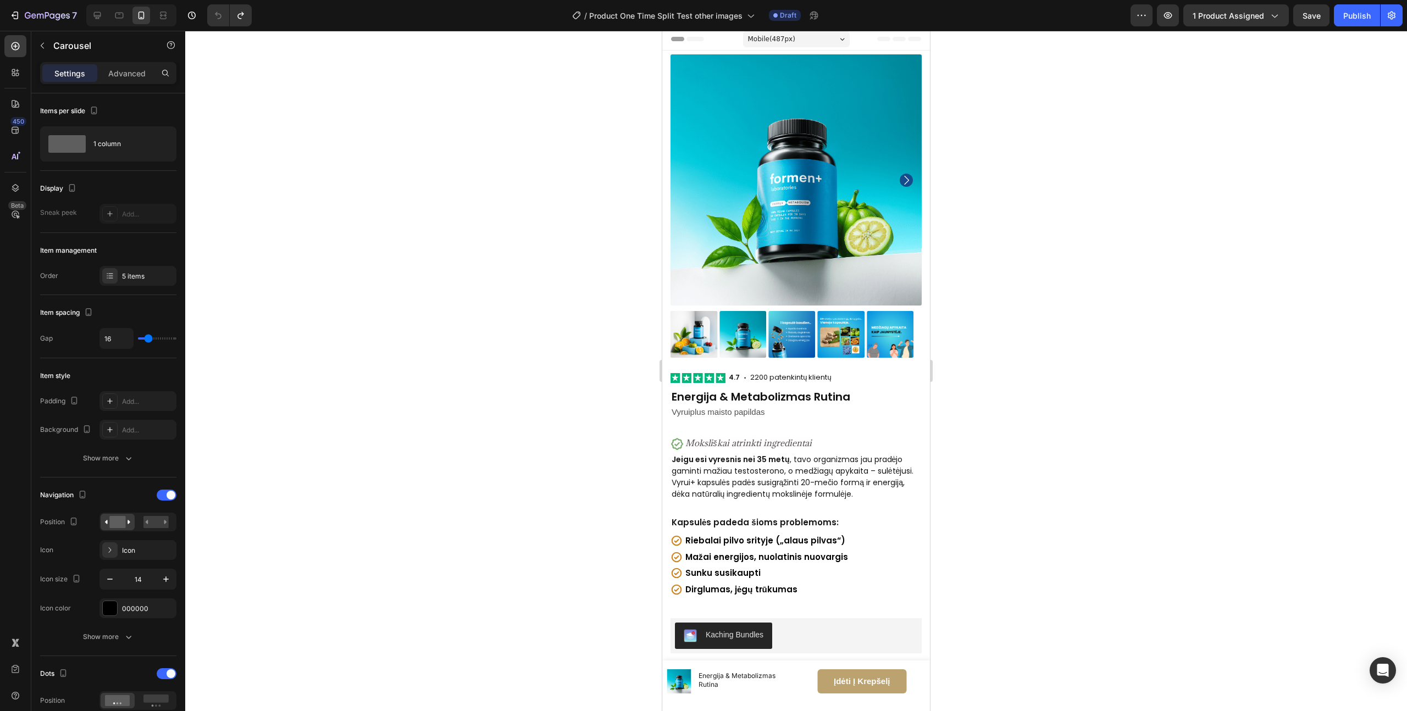
scroll to position [0, 0]
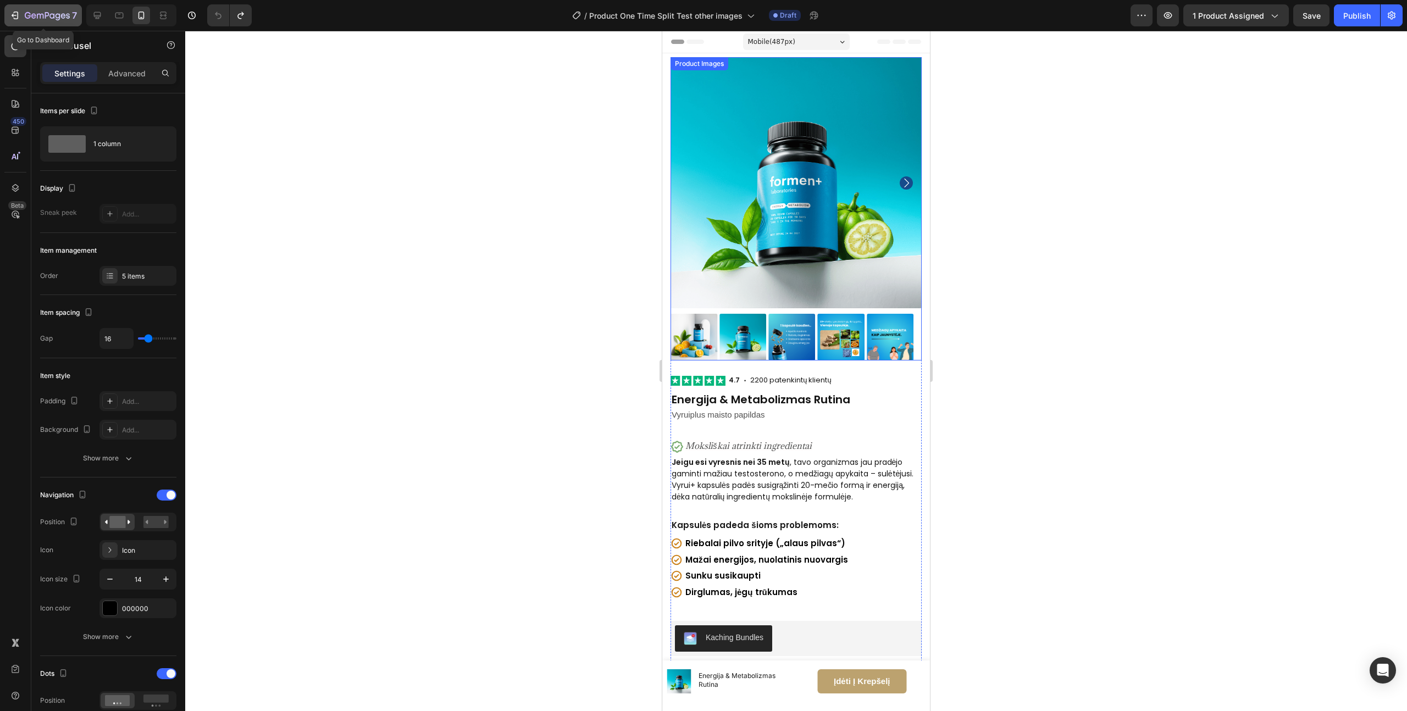
click at [27, 9] on div "7" at bounding box center [51, 15] width 52 height 13
